Goal: Obtain resource: Download file/media

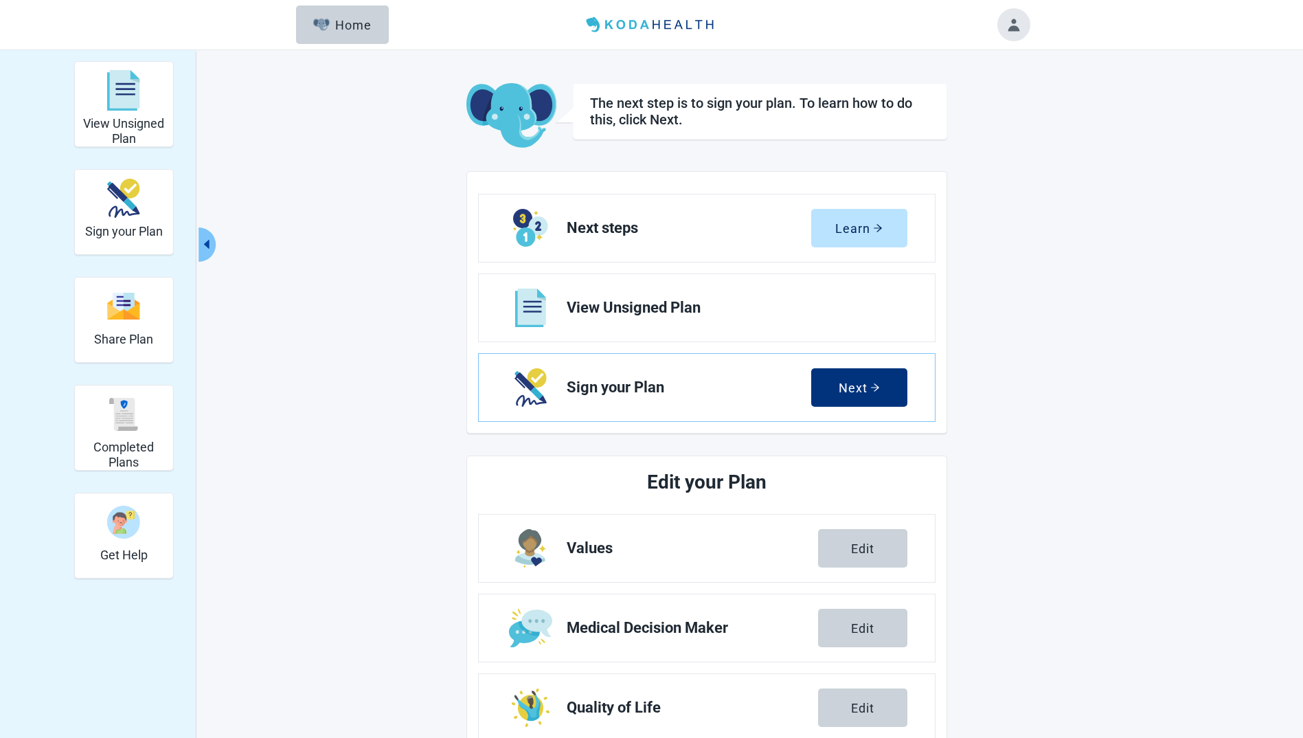
click at [869, 390] on div "Next" at bounding box center [859, 388] width 41 height 14
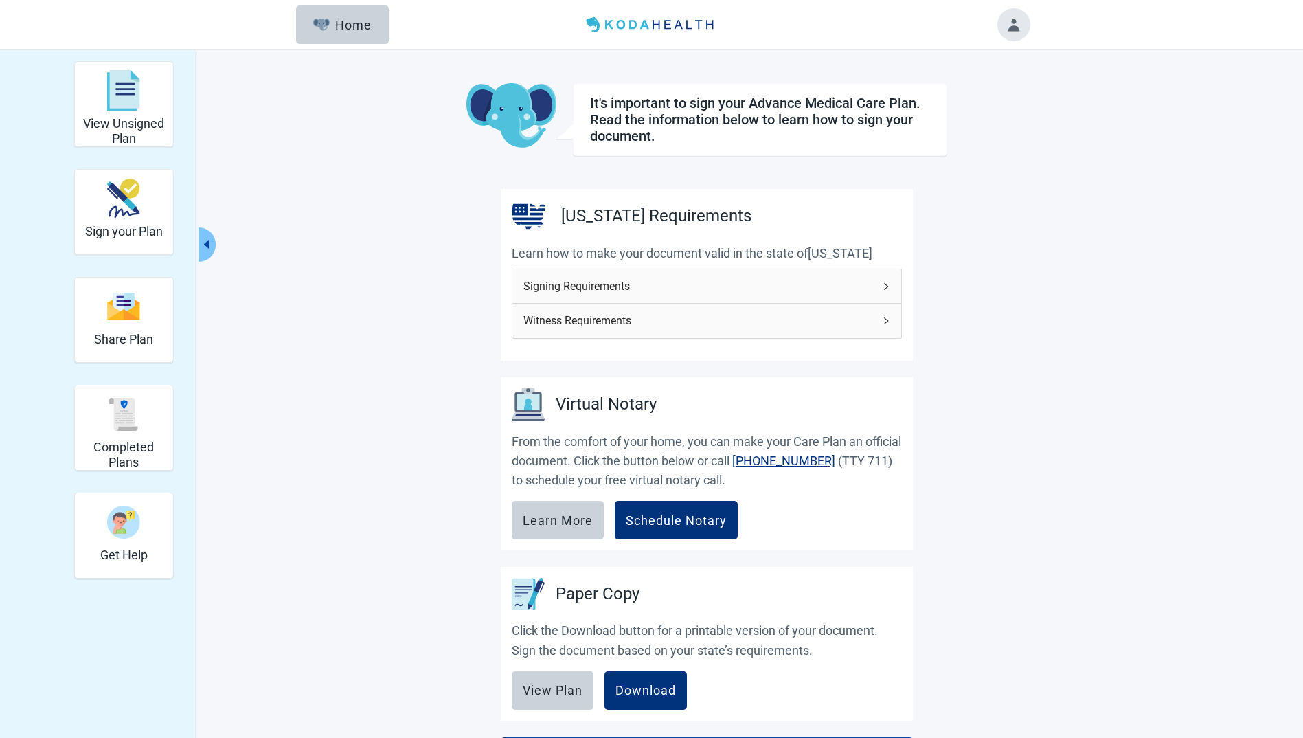
click at [886, 288] on icon "right" at bounding box center [886, 286] width 4 height 7
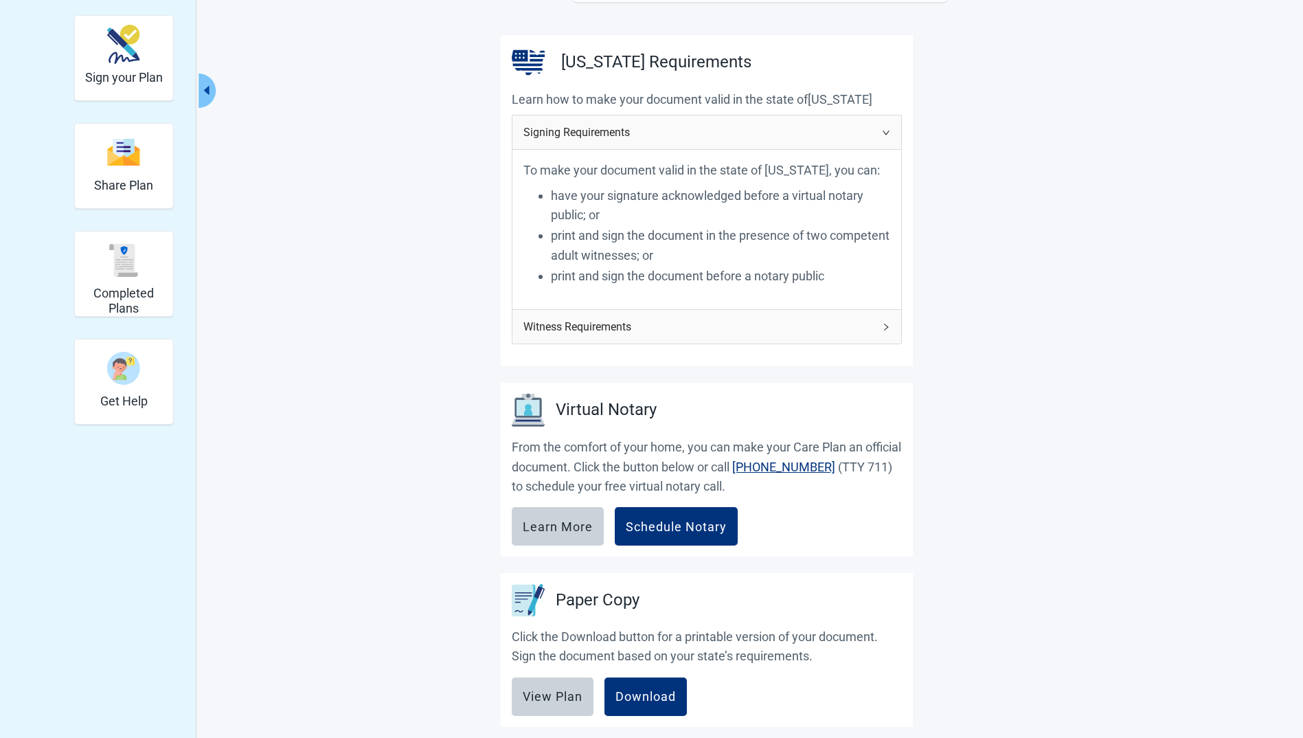
scroll to position [137, 0]
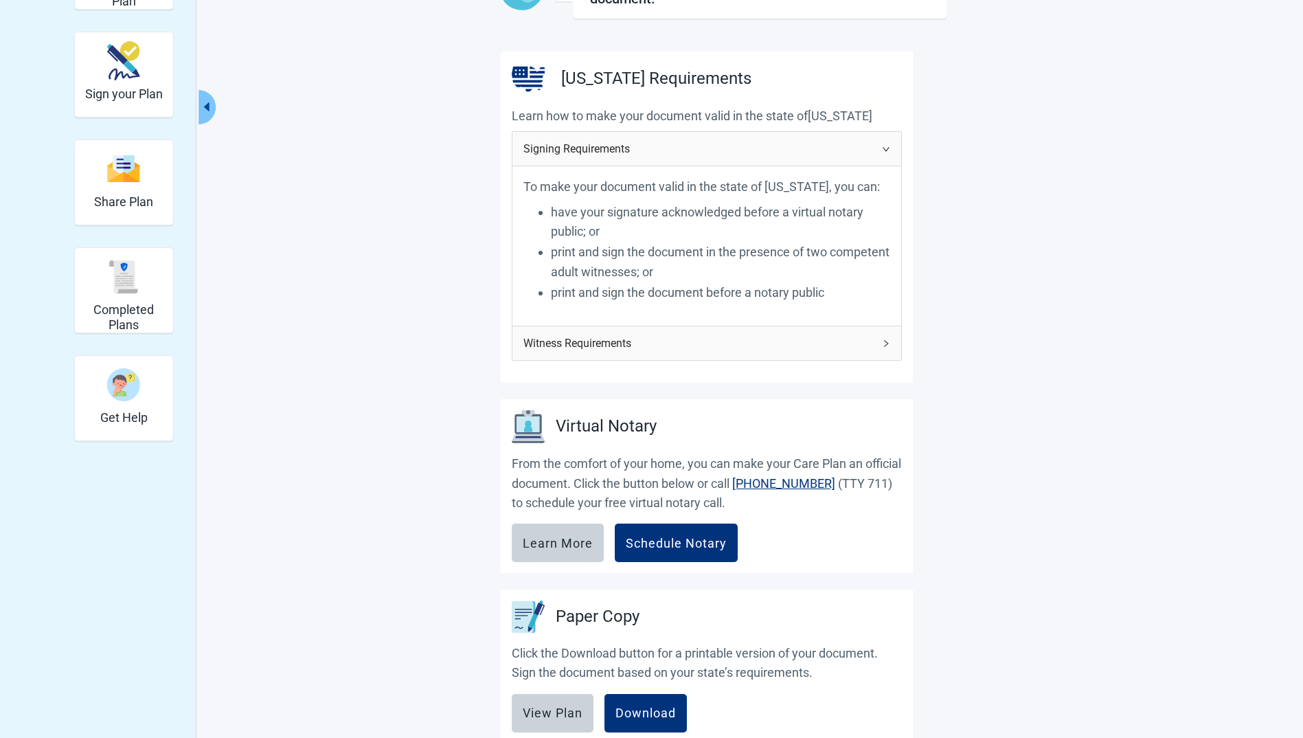
click at [886, 342] on icon "right" at bounding box center [886, 343] width 8 height 8
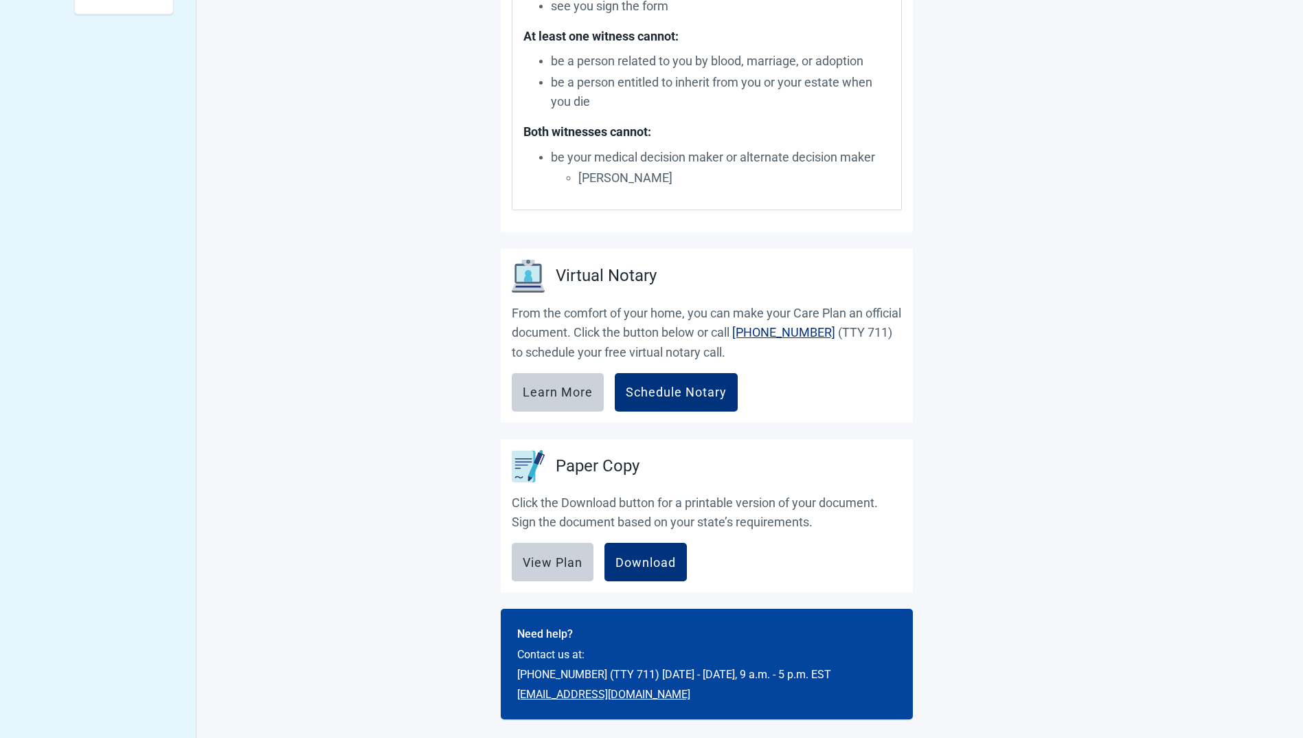
scroll to position [568, 0]
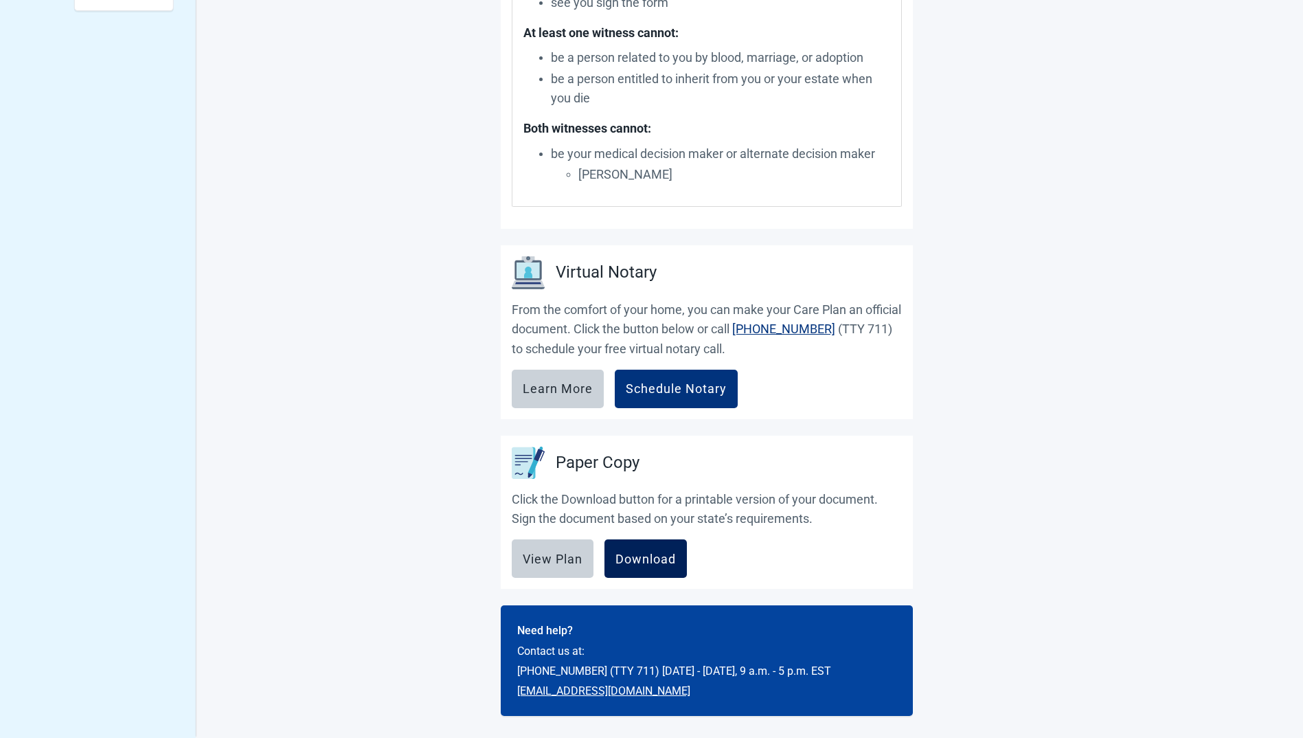
click at [653, 554] on div "Download" at bounding box center [646, 559] width 60 height 14
